Goal: Information Seeking & Learning: Find specific fact

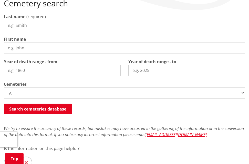
scroll to position [93, 0]
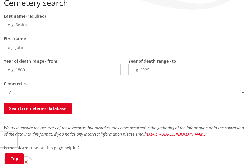
click at [30, 26] on input "Last name" at bounding box center [124, 24] width 241 height 11
type input "cameron"
click at [22, 45] on input "First name" at bounding box center [124, 47] width 241 height 11
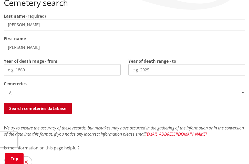
type input "allan"
click at [52, 110] on button "Search cemeteries database" at bounding box center [38, 108] width 68 height 11
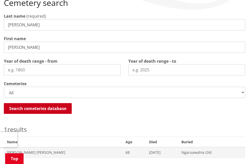
scroll to position [218, 0]
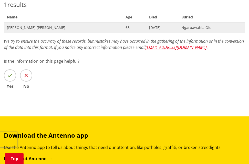
click at [161, 26] on span "[DATE]" at bounding box center [162, 27] width 26 height 5
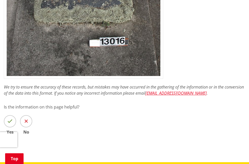
scroll to position [340, 0]
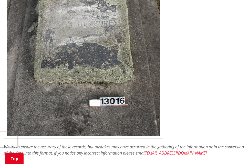
click at [152, 104] on img at bounding box center [83, 33] width 159 height 211
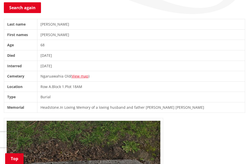
scroll to position [89, 0]
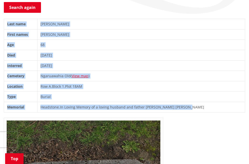
drag, startPoint x: 6, startPoint y: 22, endPoint x: 200, endPoint y: 111, distance: 213.8
click at [200, 111] on tbody "Last name [PERSON_NAME] First names [PERSON_NAME] Age [DEMOGRAPHIC_DATA] Died […" at bounding box center [124, 66] width 241 height 94
copy tbody "Last name [PERSON_NAME] First names [PERSON_NAME] Age [DEMOGRAPHIC_DATA] Died […"
